Goal: Information Seeking & Learning: Learn about a topic

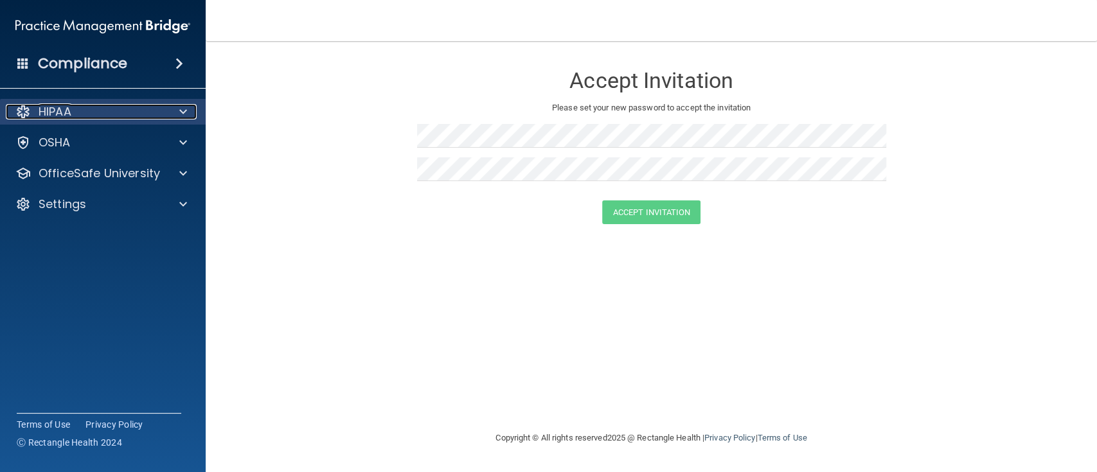
click at [104, 111] on div "HIPAA" at bounding box center [85, 111] width 159 height 15
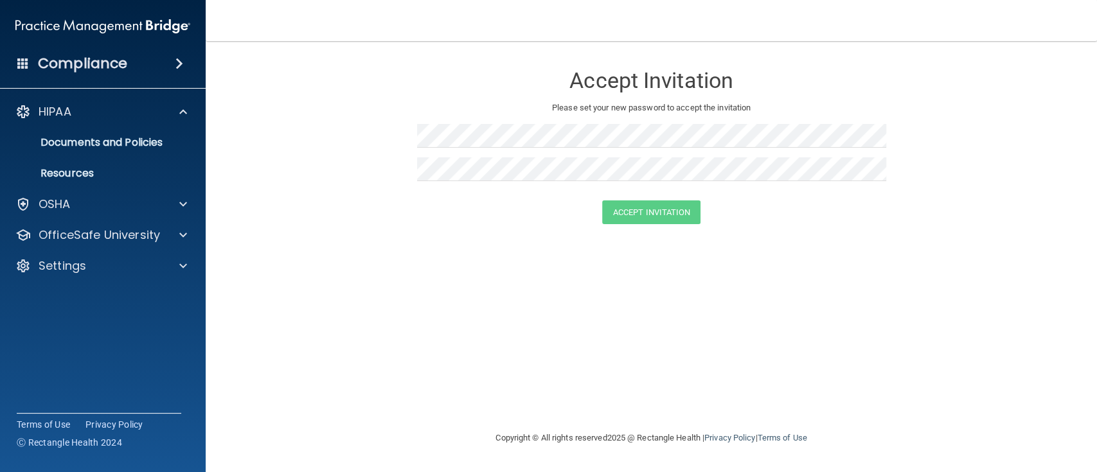
click at [405, 215] on div "Accept Invitation" at bounding box center [651, 212] width 859 height 24
click at [470, 252] on div "Accept Invitation Please set your new password to accept the invitation Accept …" at bounding box center [651, 236] width 840 height 364
click at [111, 141] on p "Documents and Policies" at bounding box center [95, 142] width 175 height 13
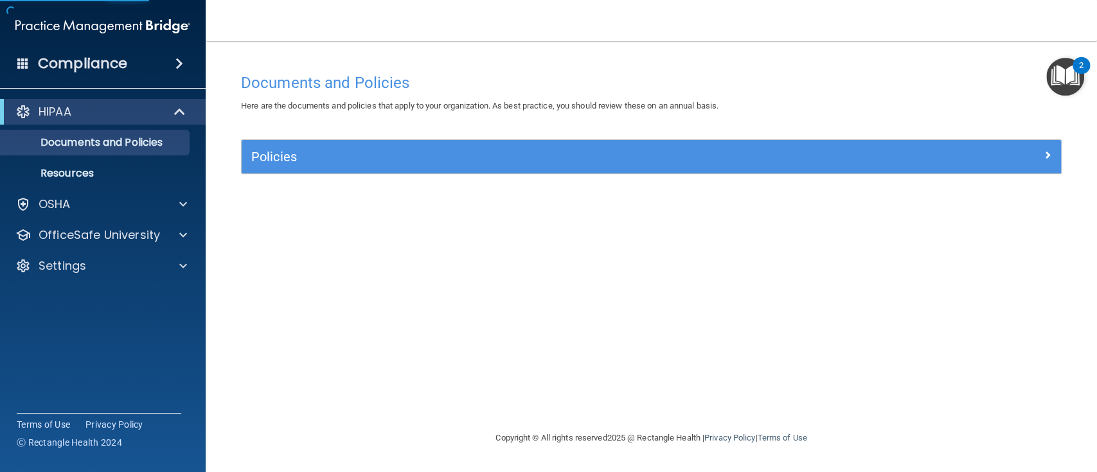
click at [69, 218] on div "HIPAA Documents and Policies Report an Incident Business Associates Emergency P…" at bounding box center [103, 191] width 206 height 195
click at [81, 212] on div "OSHA" at bounding box center [103, 204] width 206 height 26
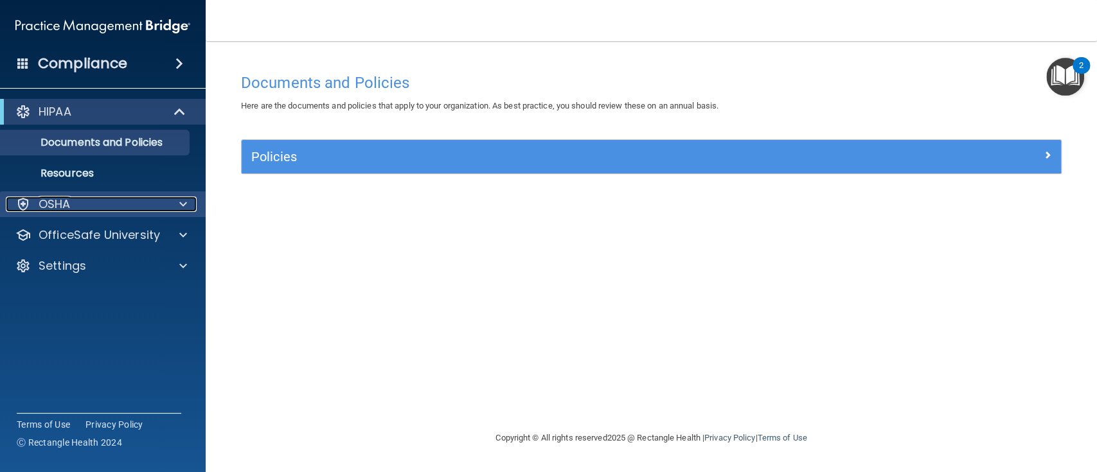
click at [108, 203] on div "OSHA" at bounding box center [85, 204] width 159 height 15
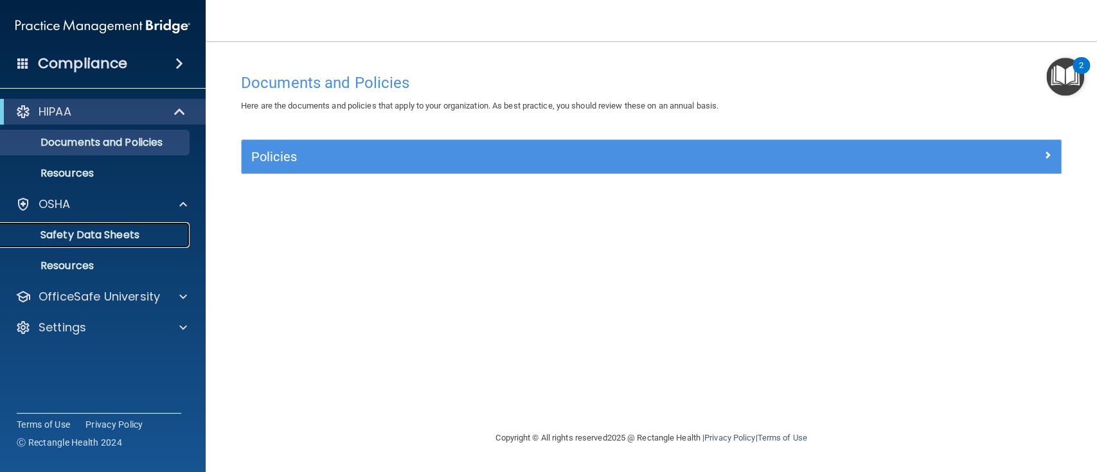
click at [128, 238] on p "Safety Data Sheets" at bounding box center [95, 235] width 175 height 13
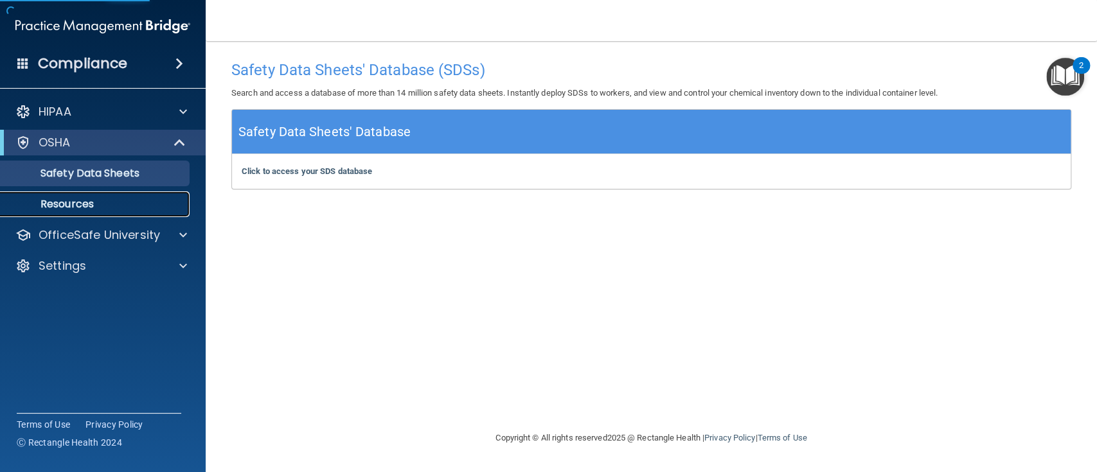
click at [91, 206] on p "Resources" at bounding box center [95, 204] width 175 height 13
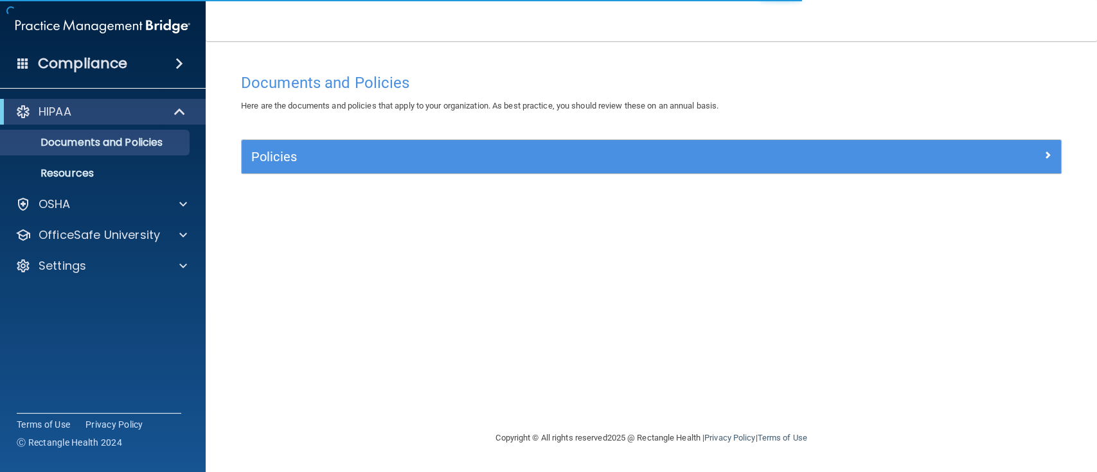
click at [663, 168] on div "Policies" at bounding box center [651, 156] width 819 height 33
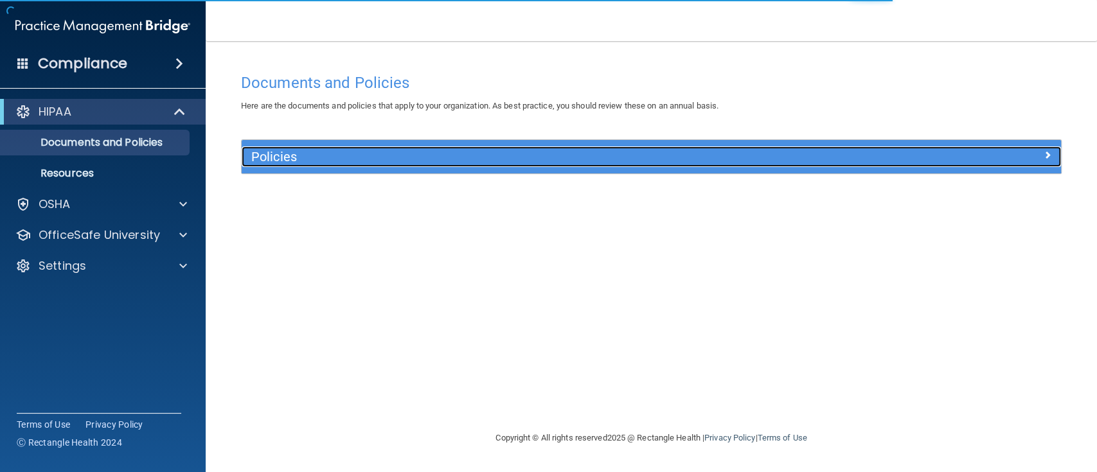
click at [670, 156] on h5 "Policies" at bounding box center [548, 157] width 595 height 14
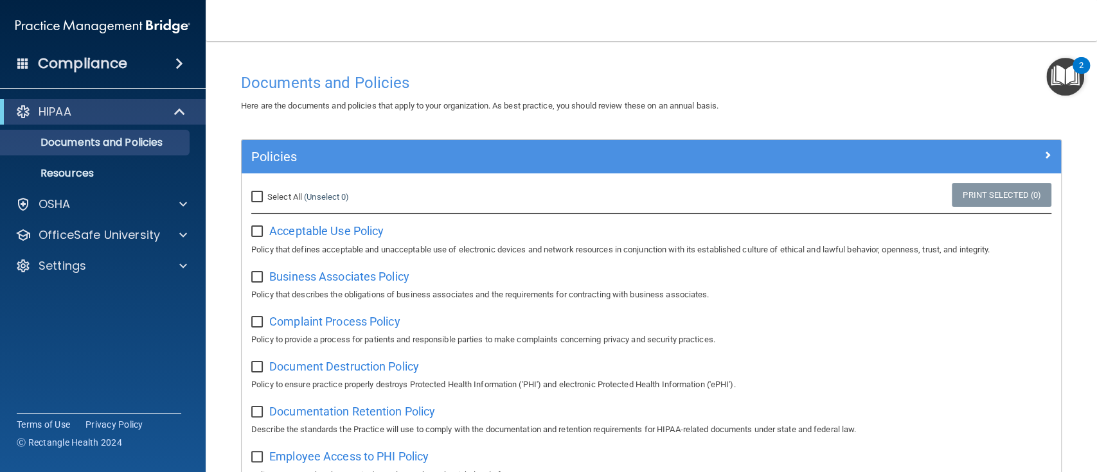
click at [1066, 74] on img "Open Resource Center, 2 new notifications" at bounding box center [1065, 77] width 38 height 38
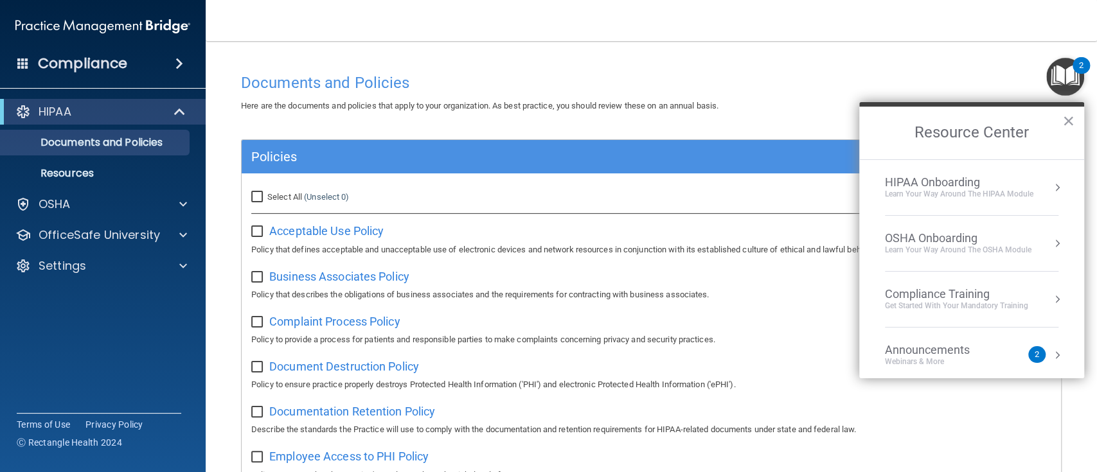
click at [971, 173] on li "HIPAA Onboarding Learn Your Way around the HIPAA module" at bounding box center [971, 188] width 173 height 56
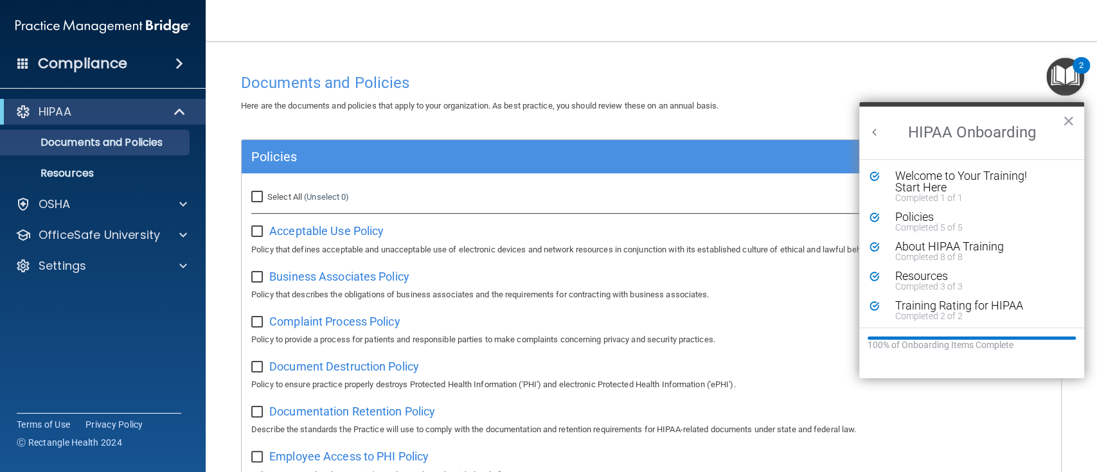
scroll to position [1, 0]
click at [875, 135] on button "Back to Resource Center Home" at bounding box center [874, 132] width 13 height 13
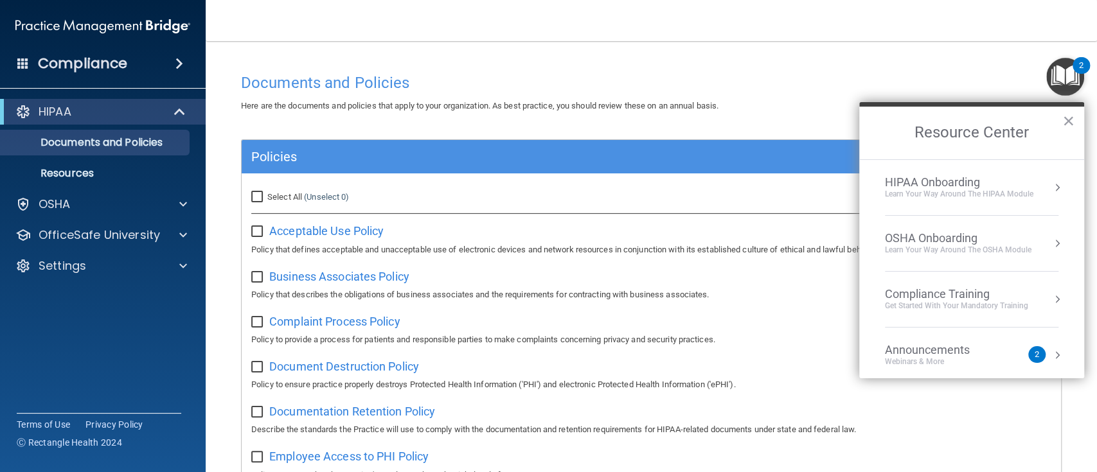
scroll to position [0, 0]
click at [925, 293] on div "Compliance Training" at bounding box center [956, 294] width 143 height 14
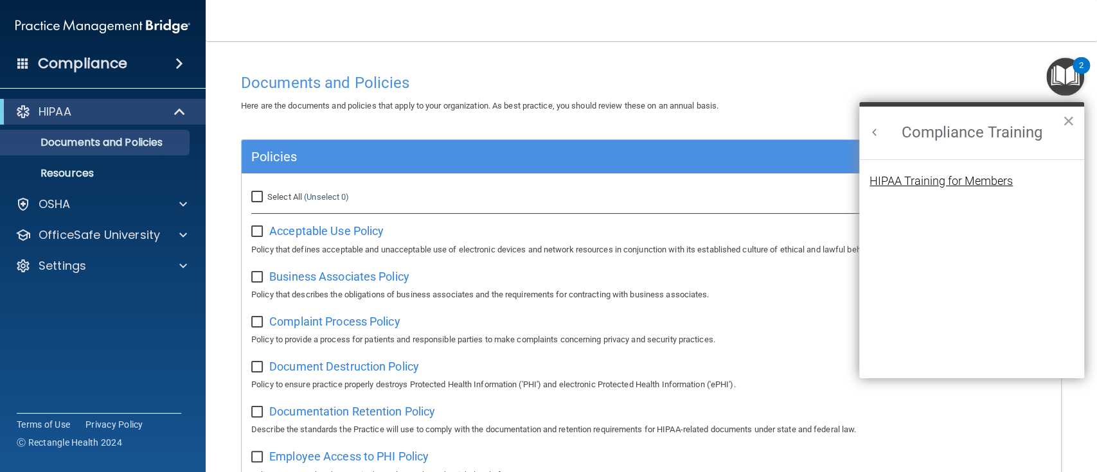
click at [918, 175] on div "HIPAA Training for Members" at bounding box center [940, 181] width 143 height 12
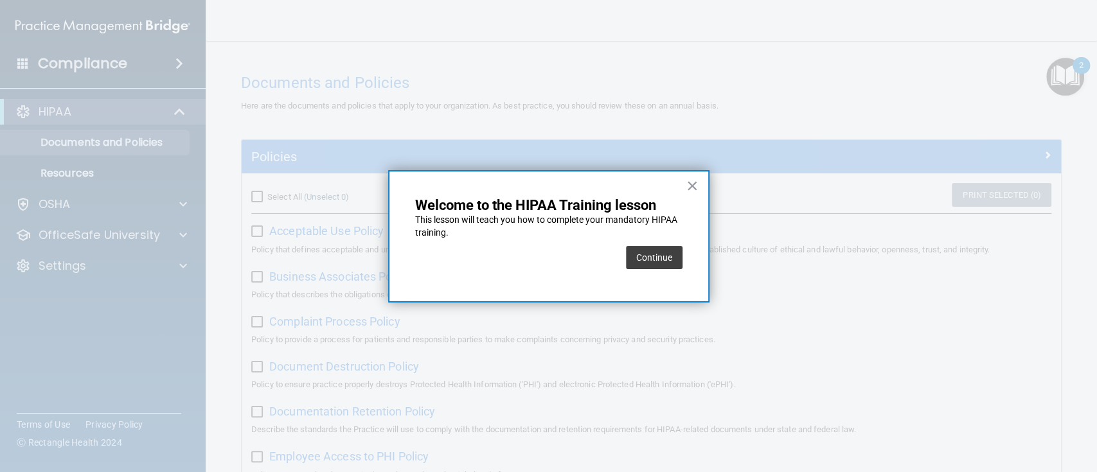
click at [666, 256] on button "Continue" at bounding box center [654, 257] width 57 height 23
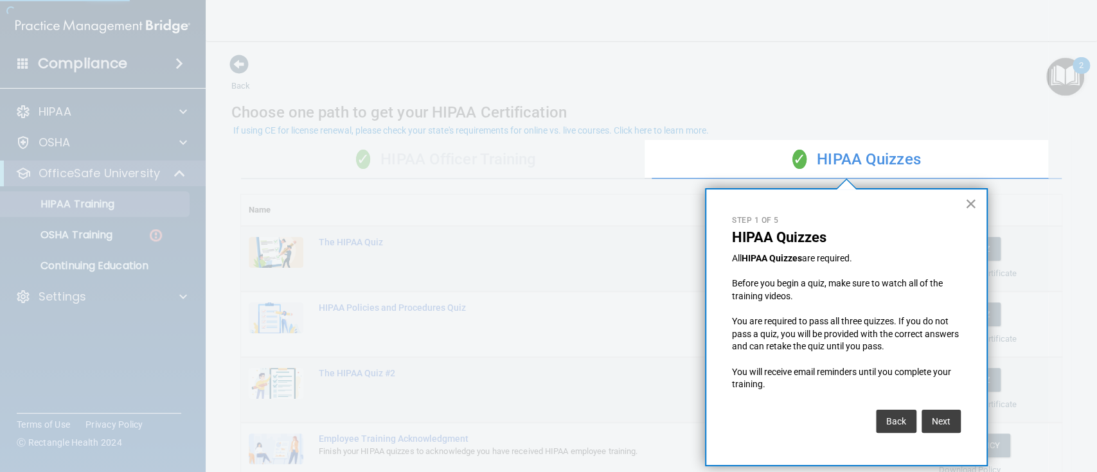
click at [977, 198] on button "×" at bounding box center [971, 203] width 12 height 21
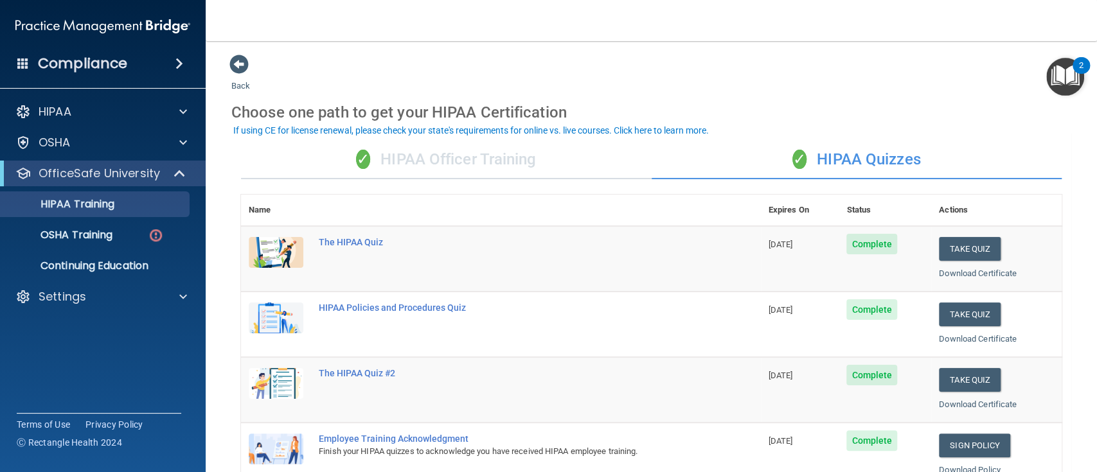
click at [477, 171] on div "✓ HIPAA Officer Training" at bounding box center [446, 160] width 411 height 39
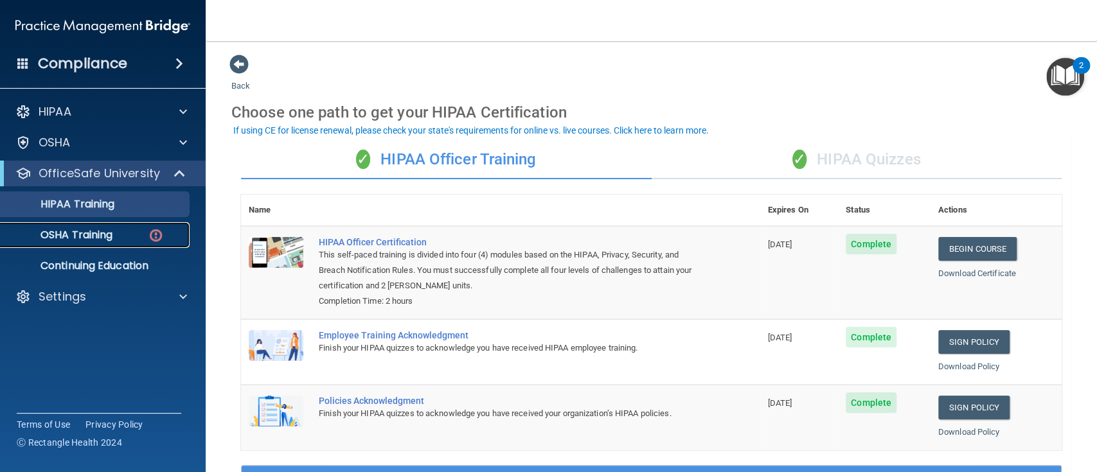
click at [85, 235] on p "OSHA Training" at bounding box center [60, 235] width 104 height 13
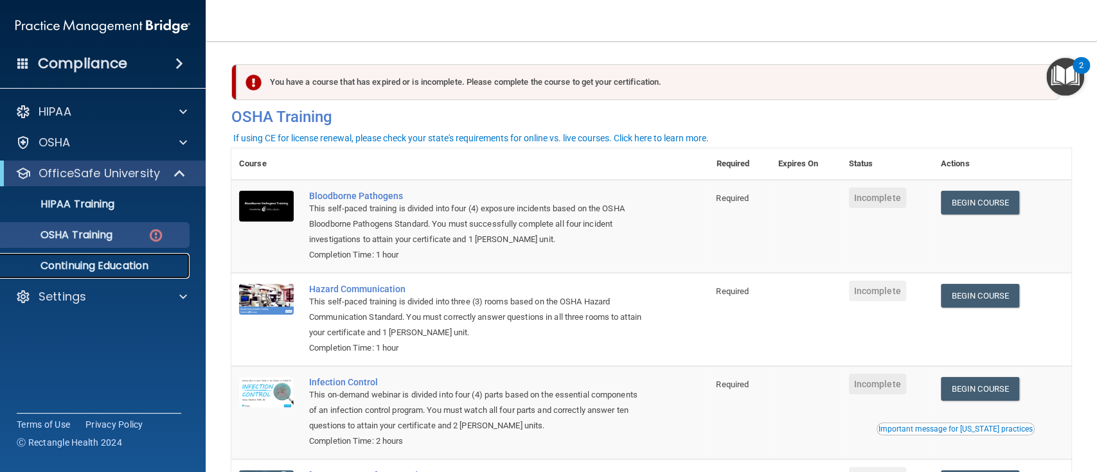
click at [113, 270] on p "Continuing Education" at bounding box center [95, 266] width 175 height 13
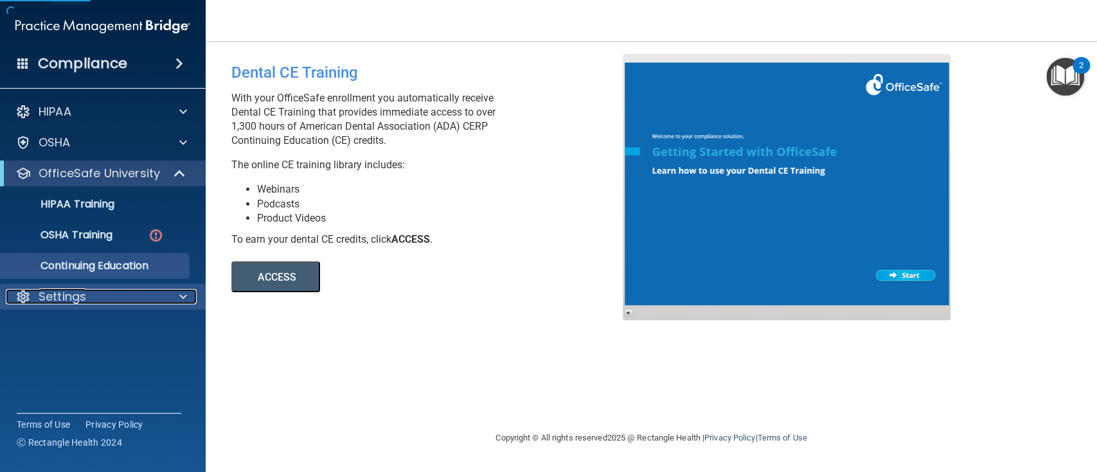
click at [77, 295] on p "Settings" at bounding box center [63, 296] width 48 height 15
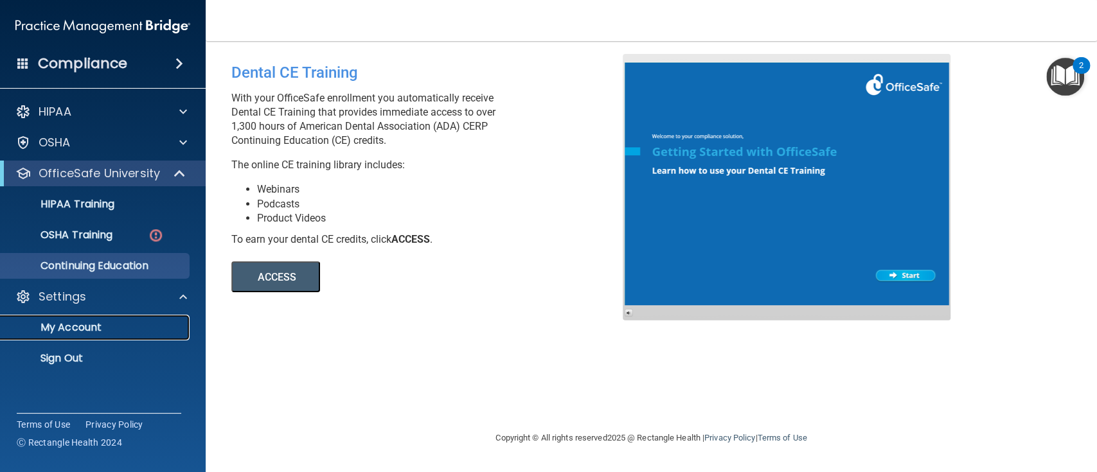
click at [73, 331] on p "My Account" at bounding box center [95, 327] width 175 height 13
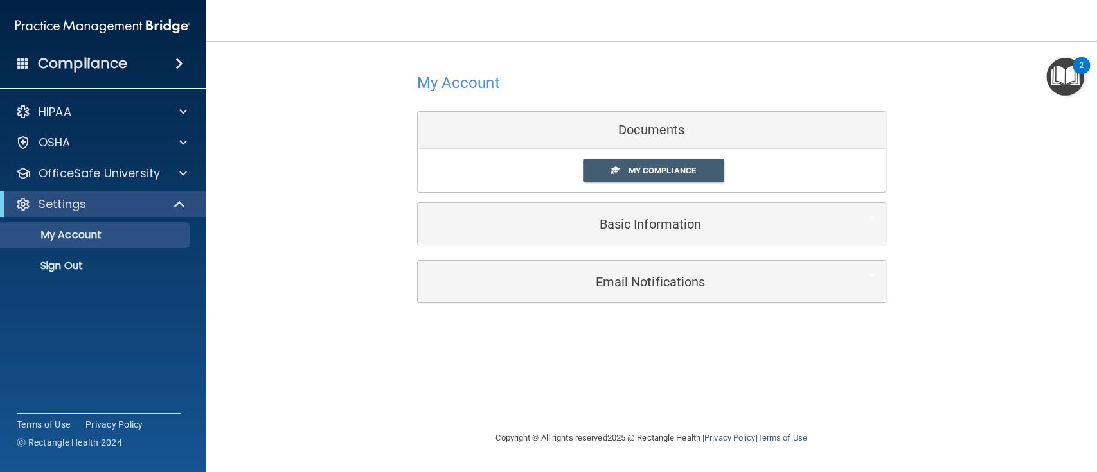
click at [1065, 69] on img "Open Resource Center, 2 new notifications" at bounding box center [1065, 77] width 38 height 38
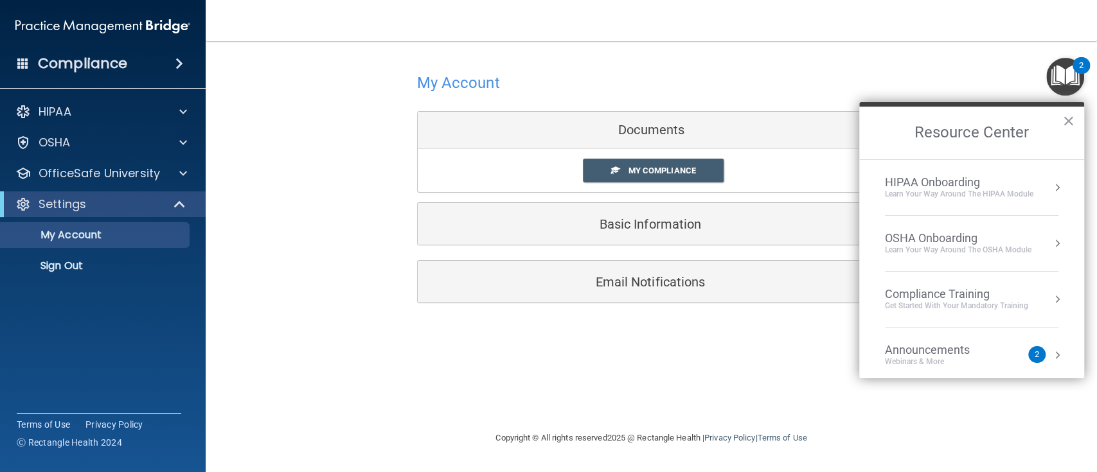
scroll to position [71, 0]
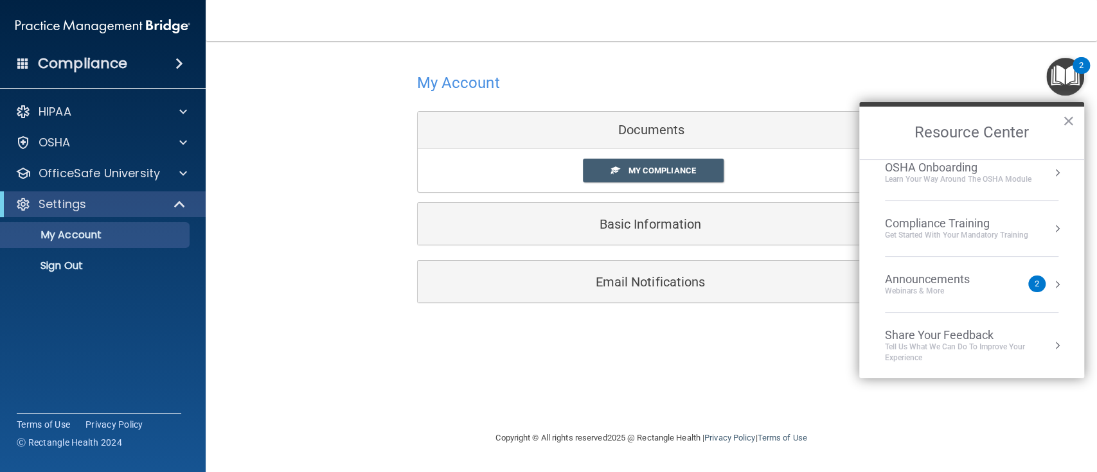
click at [957, 286] on div "Webinars & More" at bounding box center [940, 291] width 111 height 11
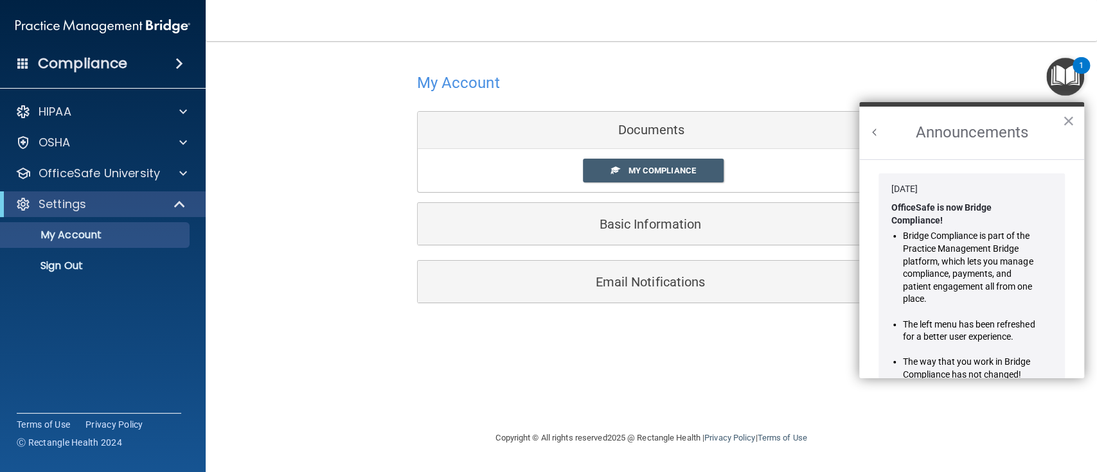
scroll to position [236, 0]
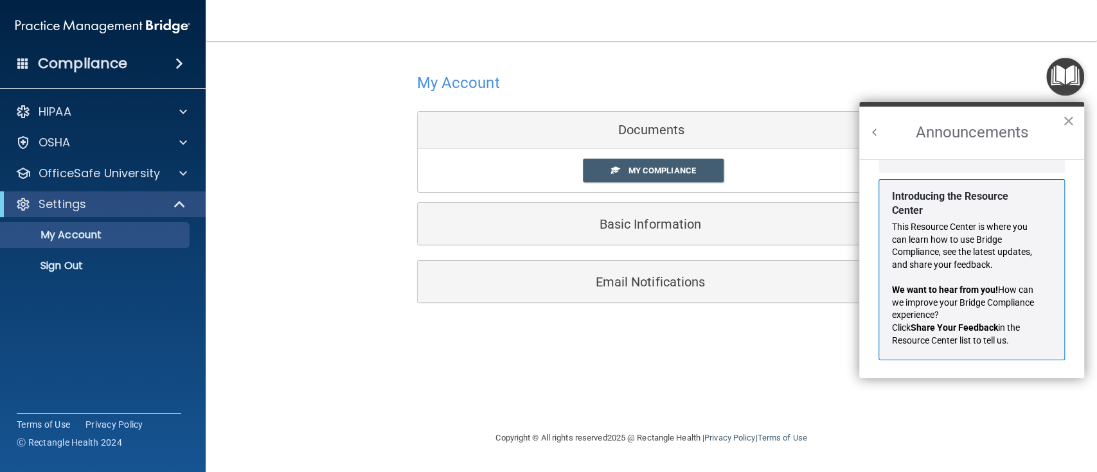
click at [875, 129] on button "Back to Resource Center Home" at bounding box center [874, 132] width 13 height 13
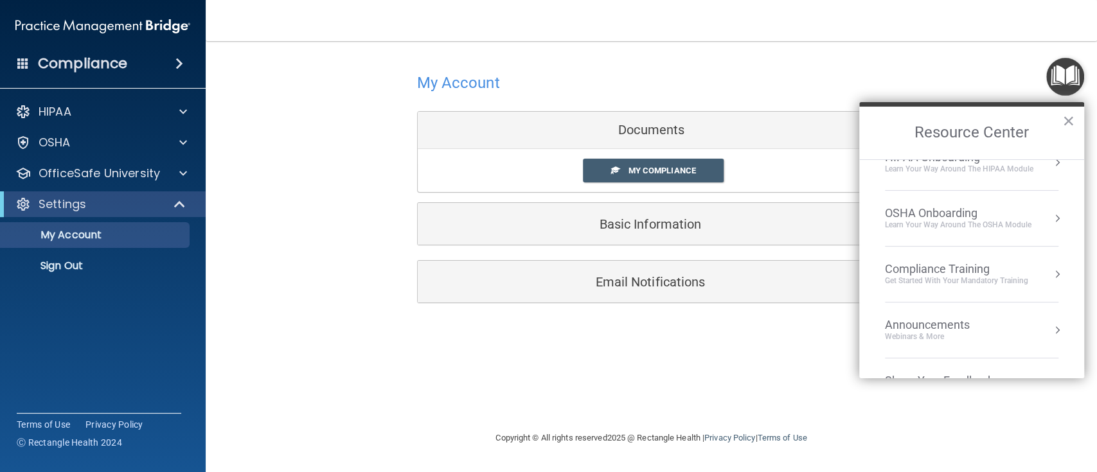
scroll to position [0, 0]
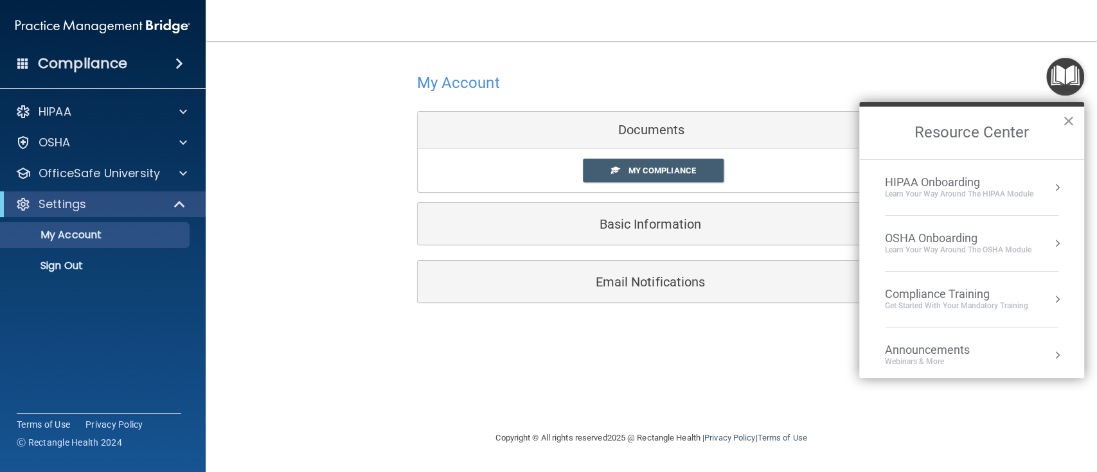
click at [1069, 123] on button "×" at bounding box center [1068, 121] width 12 height 21
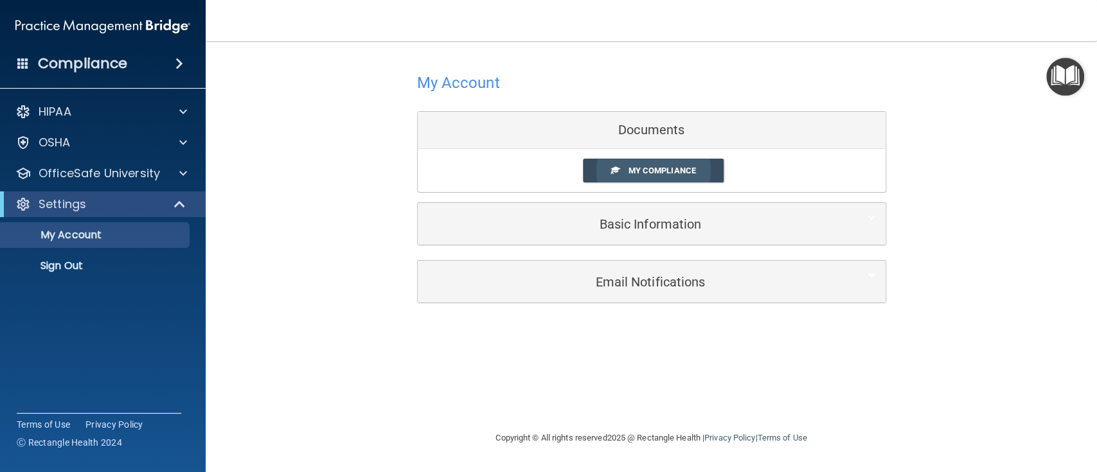
click at [653, 167] on span "My Compliance" at bounding box center [661, 171] width 67 height 10
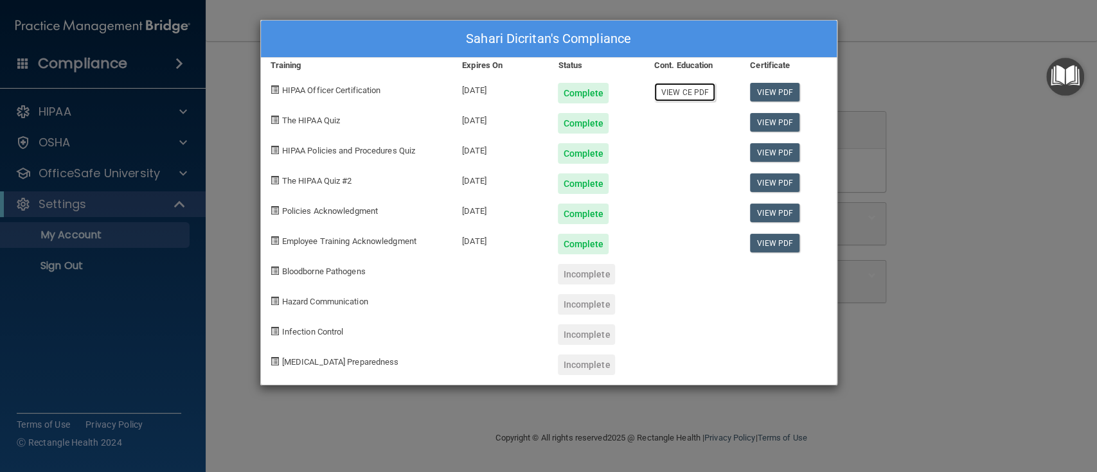
click at [702, 96] on link "View CE PDF" at bounding box center [684, 92] width 61 height 19
click at [767, 96] on link "View PDF" at bounding box center [774, 92] width 49 height 19
